Goal: Task Accomplishment & Management: Complete application form

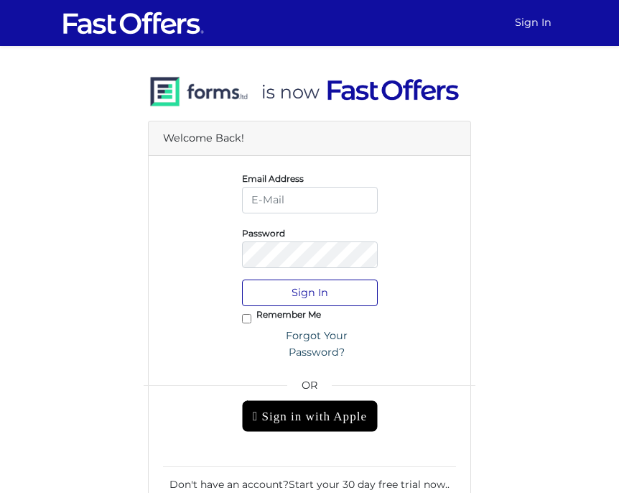
type input "[PERSON_NAME][EMAIL_ADDRESS][DOMAIN_NAME]"
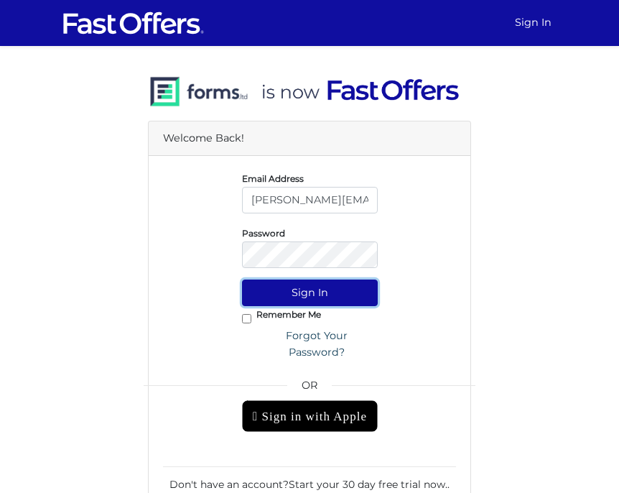
click at [356, 288] on button "Sign In" at bounding box center [310, 292] width 136 height 27
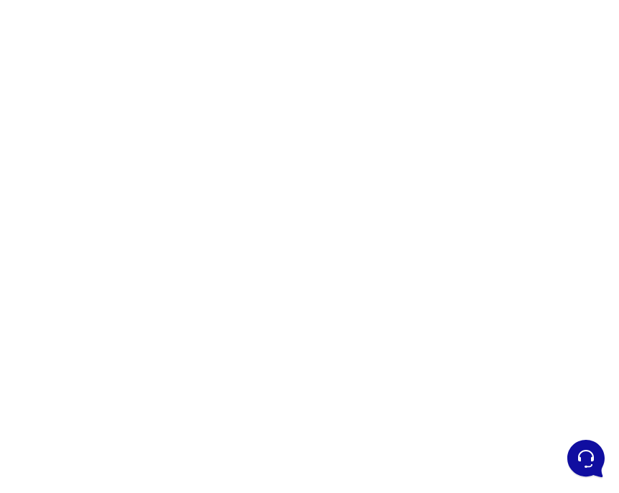
scroll to position [125, 0]
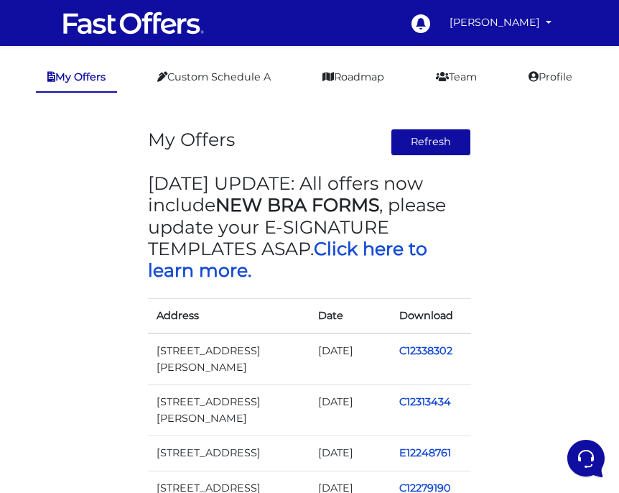
scroll to position [19, 0]
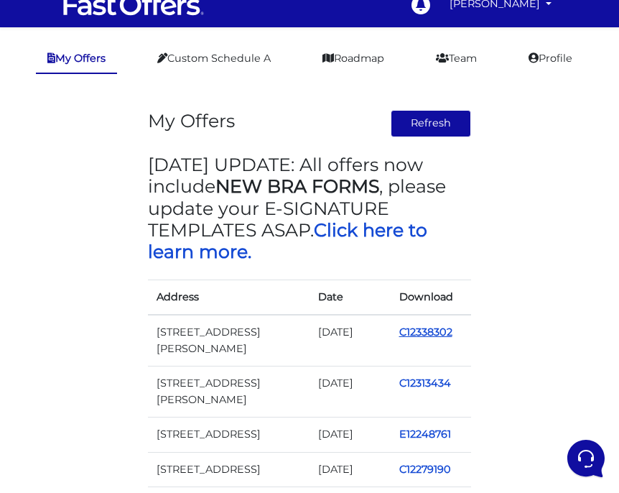
click at [433, 330] on link "C12338302" at bounding box center [425, 331] width 53 height 13
